Goal: Information Seeking & Learning: Compare options

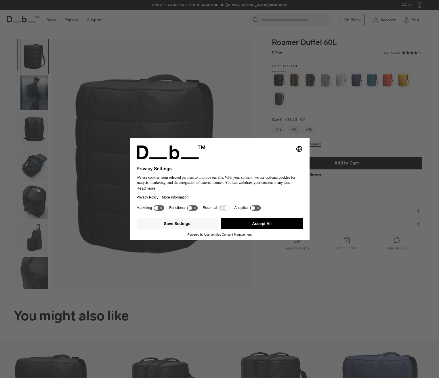
drag, startPoint x: 258, startPoint y: 224, endPoint x: 263, endPoint y: 217, distance: 8.8
click at [258, 224] on button "Accept All" at bounding box center [261, 224] width 81 height 12
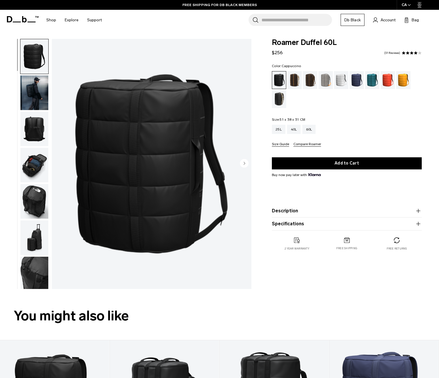
click at [293, 82] on div "Cappuccino" at bounding box center [295, 80] width 15 height 18
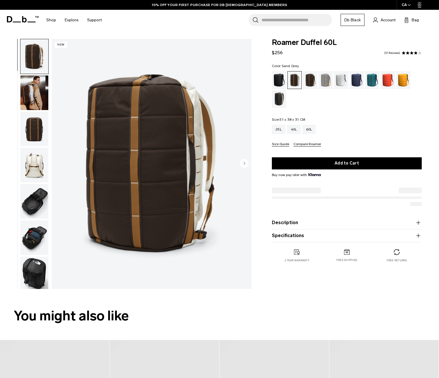
click at [327, 81] on div "Sand Grey" at bounding box center [326, 80] width 15 height 18
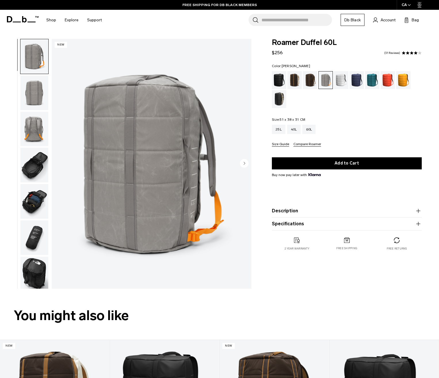
click at [278, 100] on div "Chris Burkard" at bounding box center [279, 99] width 15 height 18
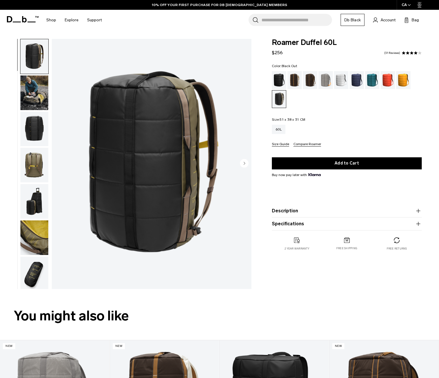
click at [278, 79] on div "Black Out" at bounding box center [279, 80] width 15 height 18
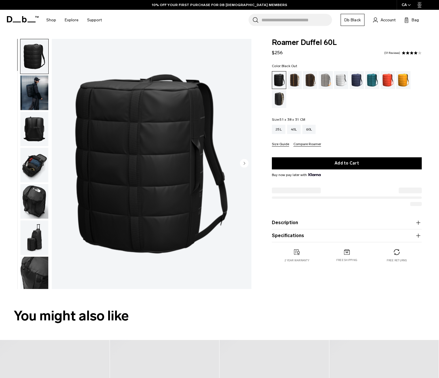
click at [243, 163] on circle "Next slide" at bounding box center [244, 163] width 9 height 9
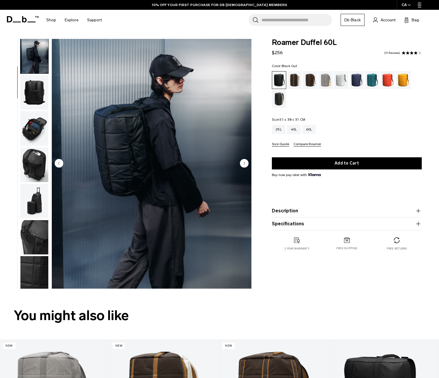
click at [243, 163] on circle "Next slide" at bounding box center [244, 163] width 9 height 9
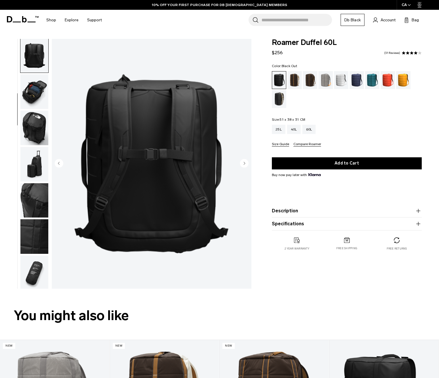
click at [242, 163] on circle "Next slide" at bounding box center [244, 163] width 9 height 9
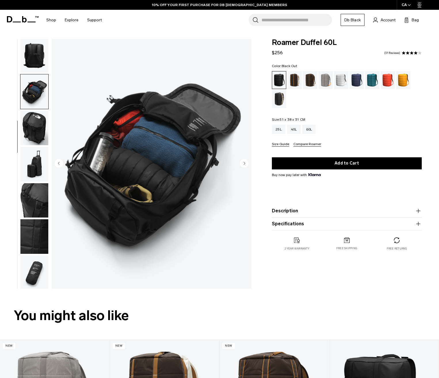
scroll to position [79, 0]
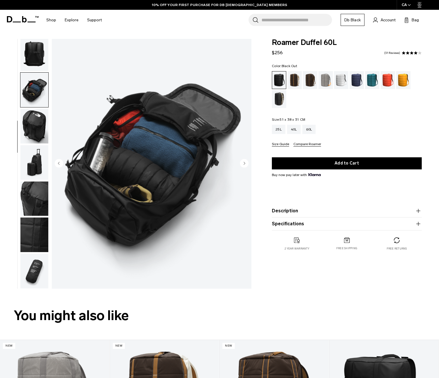
click at [242, 163] on circle "Next slide" at bounding box center [244, 163] width 9 height 9
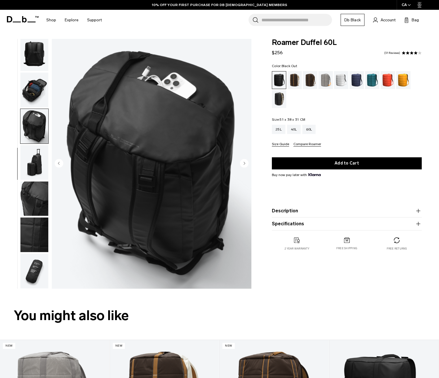
click at [242, 162] on circle "Next slide" at bounding box center [244, 163] width 9 height 9
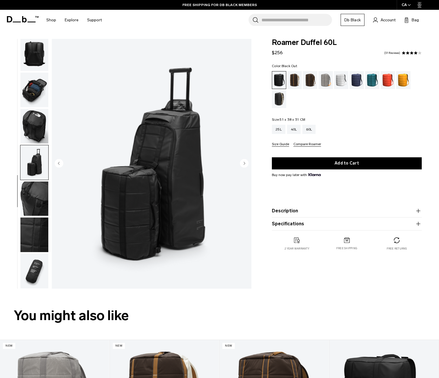
scroll to position [0, 0]
